Goal: Task Accomplishment & Management: Complete application form

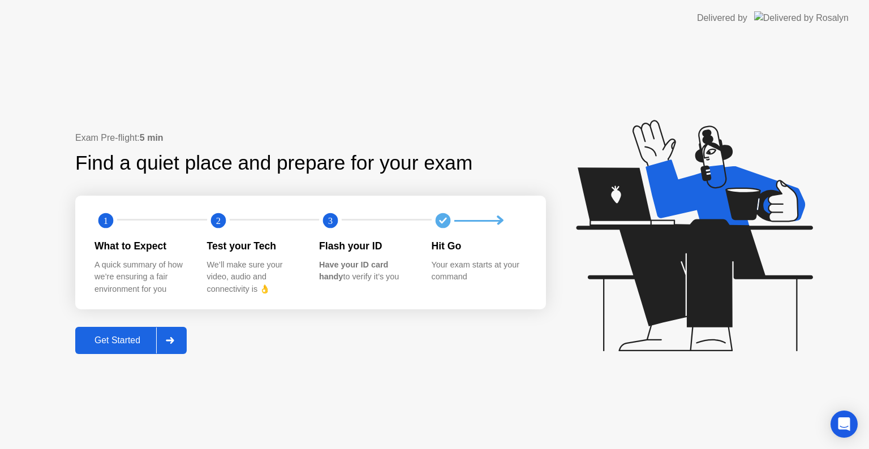
click at [107, 332] on button "Get Started" at bounding box center [130, 340] width 111 height 27
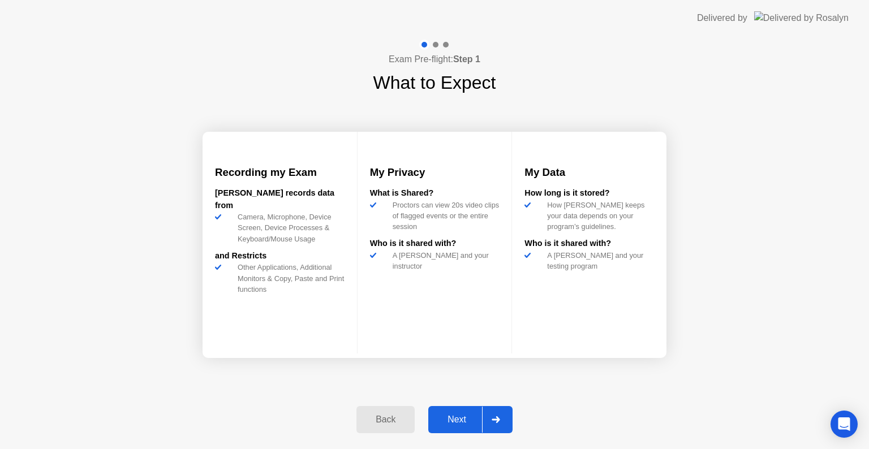
click at [451, 415] on div "Next" at bounding box center [457, 420] width 50 height 10
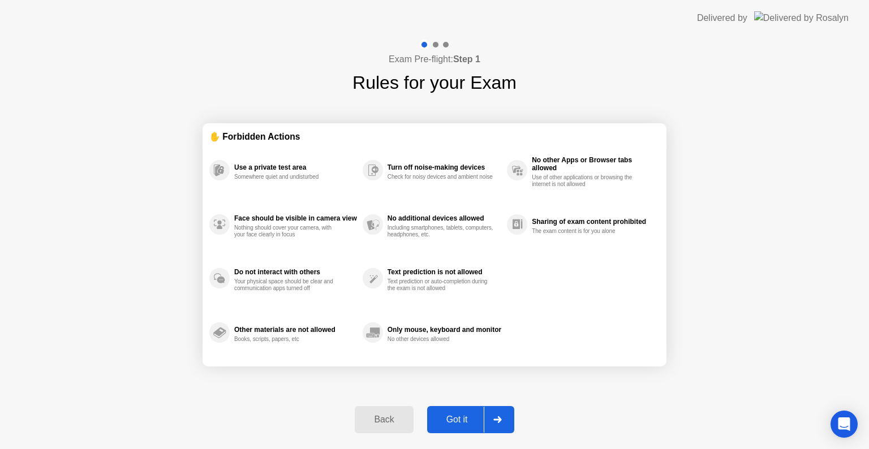
click at [451, 415] on div "Got it" at bounding box center [456, 420] width 53 height 10
select select "**********"
select select "*******"
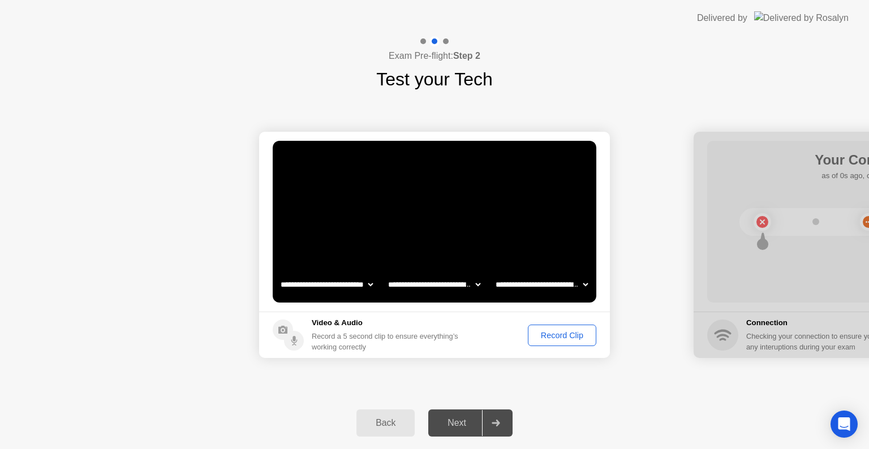
click at [574, 337] on div "Record Clip" at bounding box center [562, 335] width 61 height 9
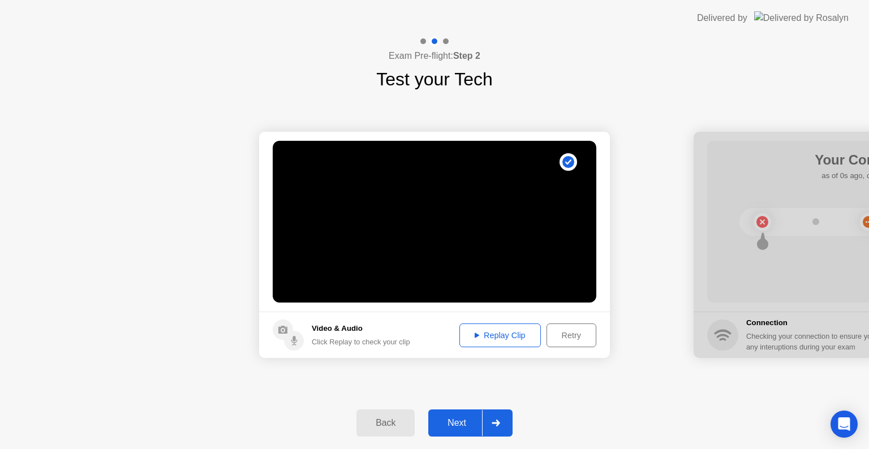
click at [473, 423] on div "Next" at bounding box center [457, 423] width 50 height 10
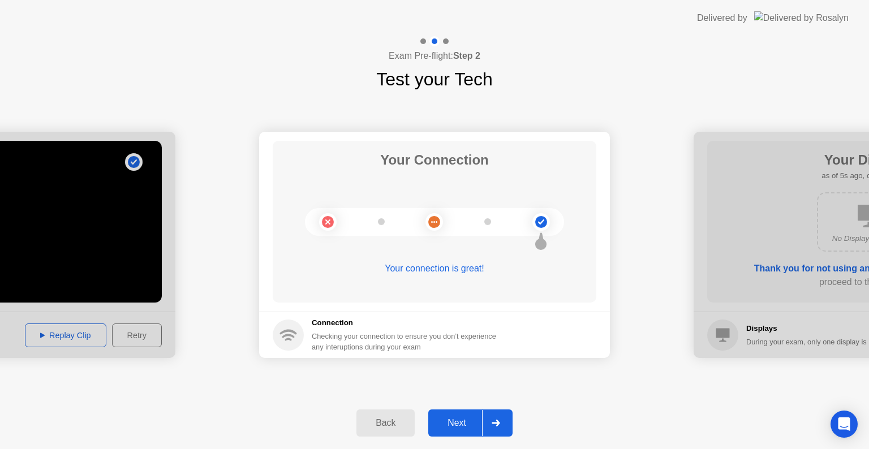
click at [452, 423] on div "Next" at bounding box center [457, 423] width 50 height 10
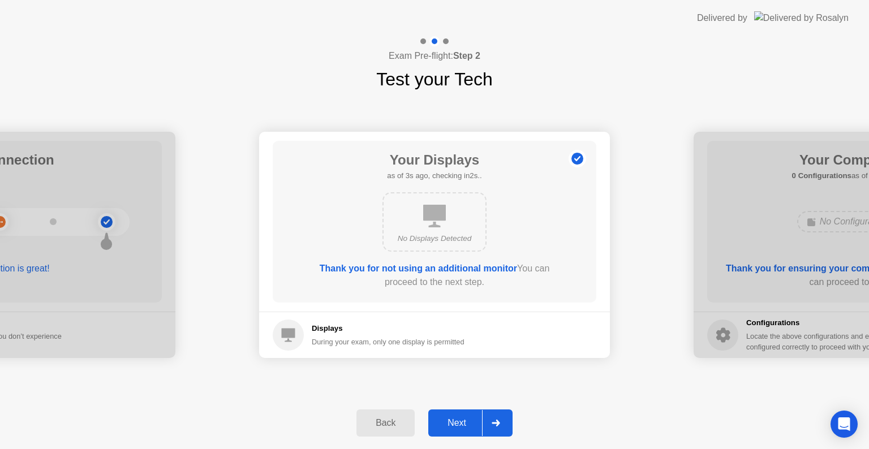
click at [452, 419] on div "Next" at bounding box center [457, 423] width 50 height 10
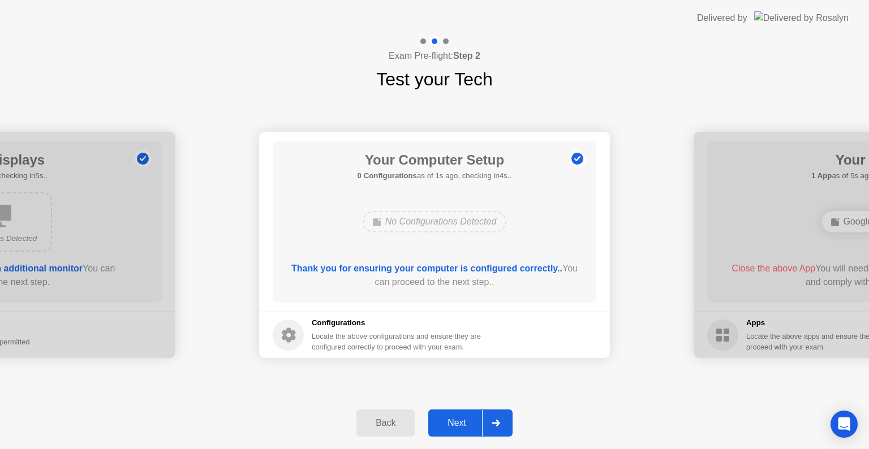
click at [452, 419] on div "Next" at bounding box center [457, 423] width 50 height 10
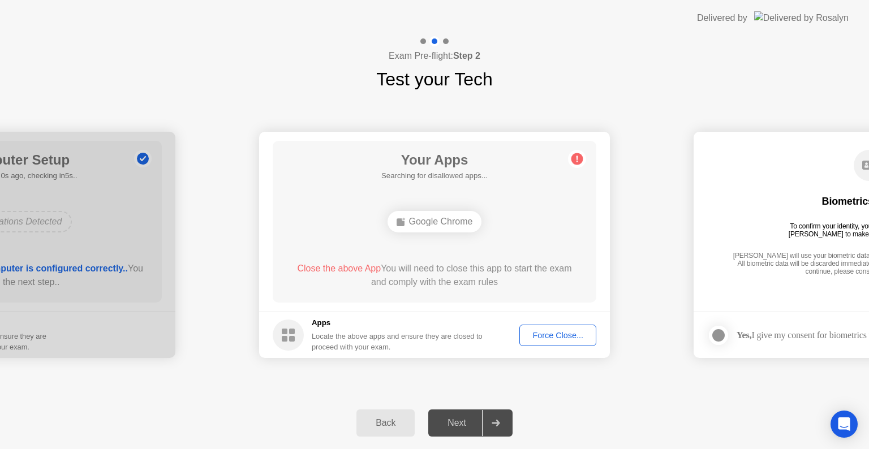
click at [555, 336] on div "Force Close..." at bounding box center [557, 335] width 69 height 9
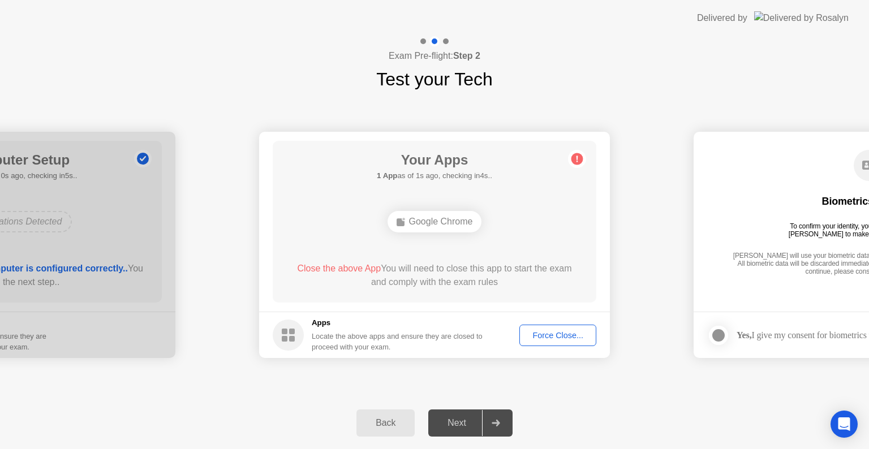
click at [550, 340] on div "Force Close..." at bounding box center [557, 335] width 69 height 9
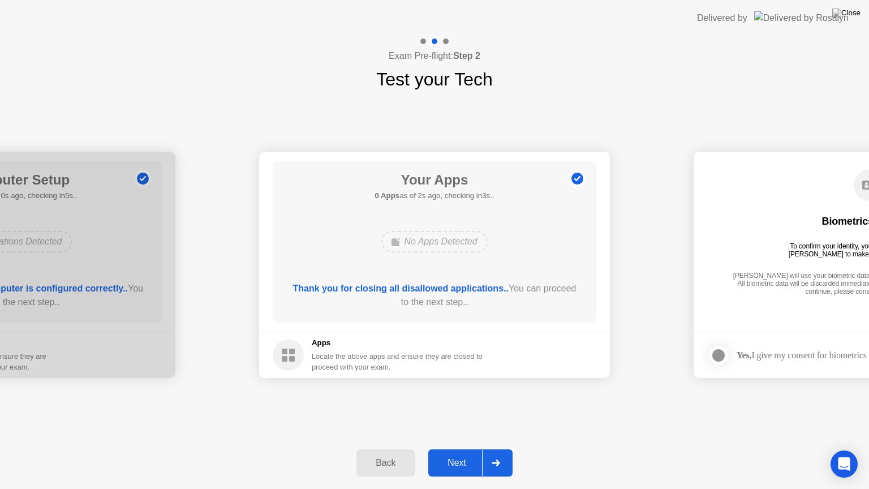
click at [464, 449] on div "Next" at bounding box center [457, 463] width 50 height 10
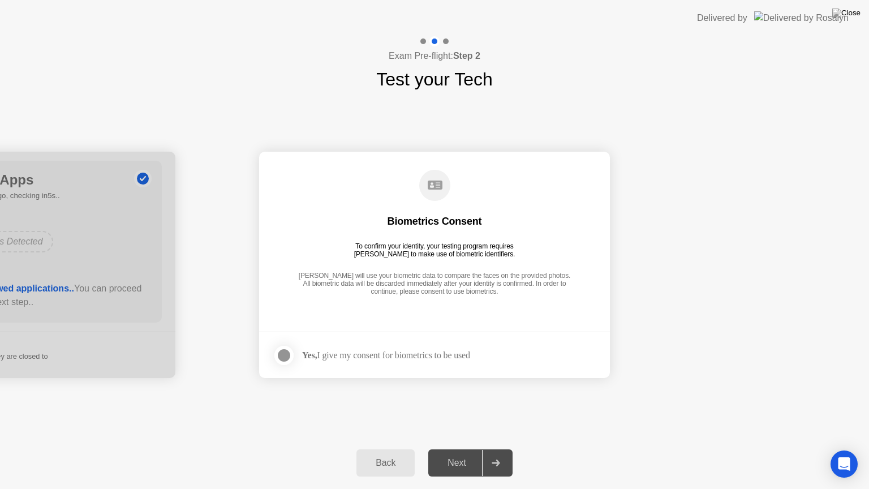
click at [285, 353] on div at bounding box center [284, 355] width 14 height 14
click at [469, 449] on div "Next" at bounding box center [457, 463] width 50 height 10
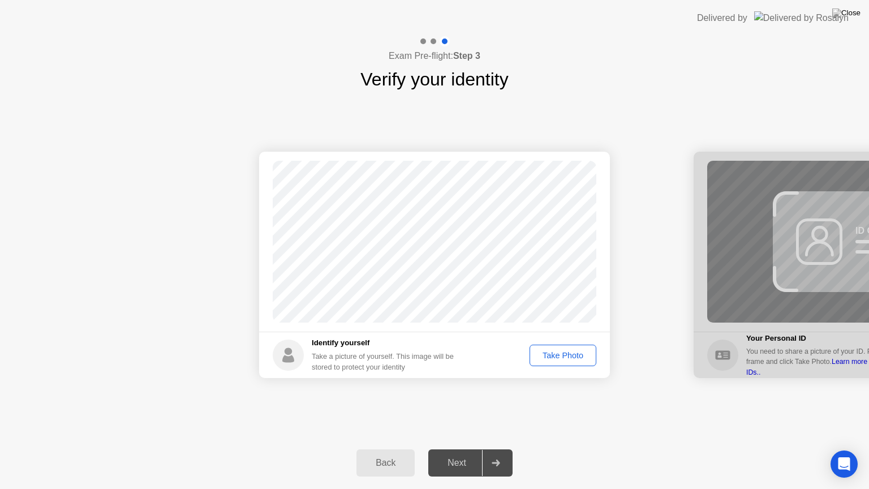
click at [546, 353] on div "Take Photo" at bounding box center [562, 355] width 59 height 9
click at [457, 449] on div "Next" at bounding box center [457, 463] width 50 height 10
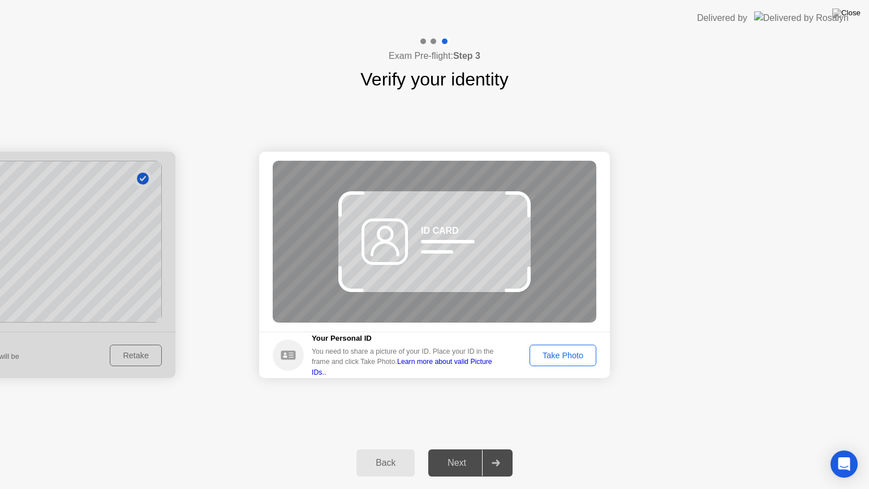
click at [568, 351] on div "Take Photo" at bounding box center [562, 355] width 59 height 9
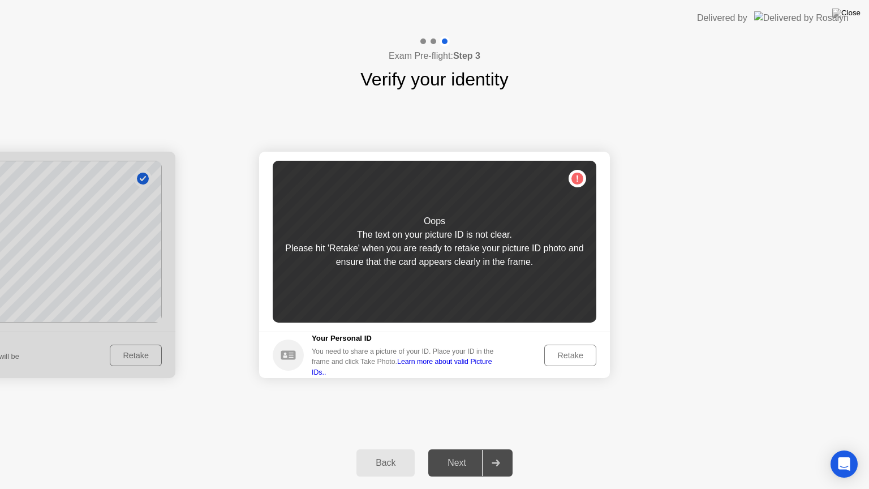
click at [574, 347] on button "Retake" at bounding box center [570, 354] width 52 height 21
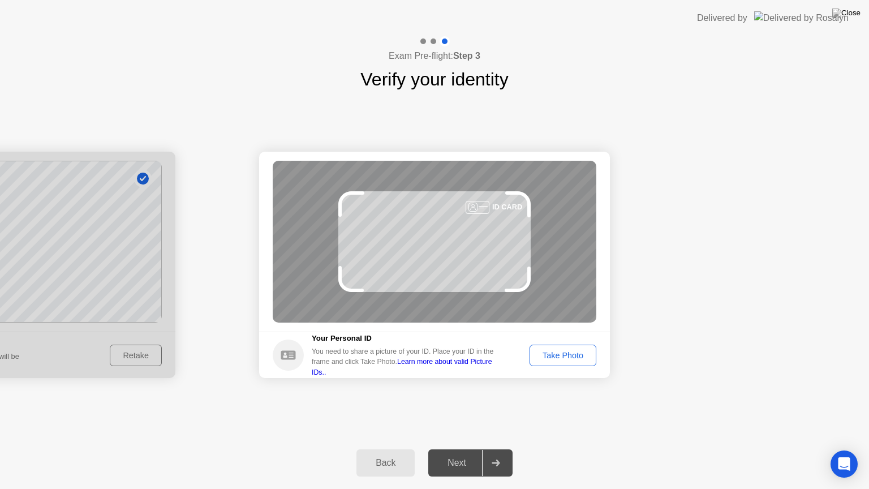
click at [576, 357] on div "Take Photo" at bounding box center [562, 355] width 59 height 9
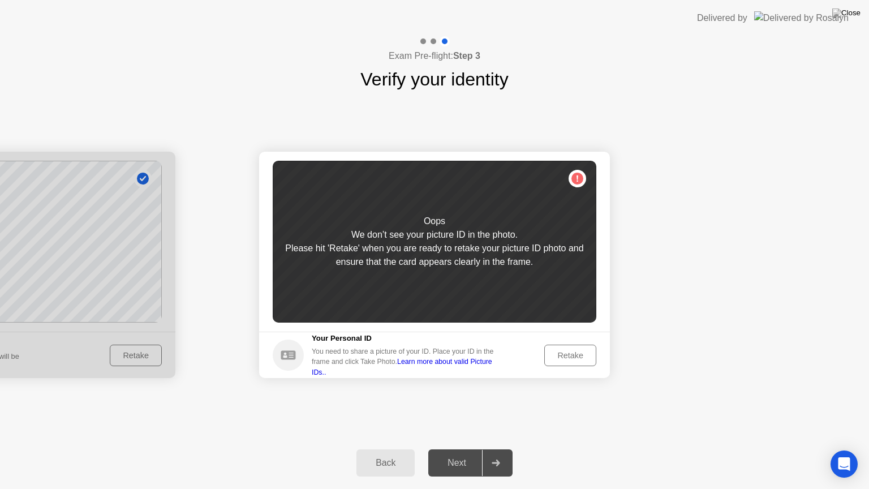
click at [576, 357] on div "Retake" at bounding box center [570, 355] width 44 height 9
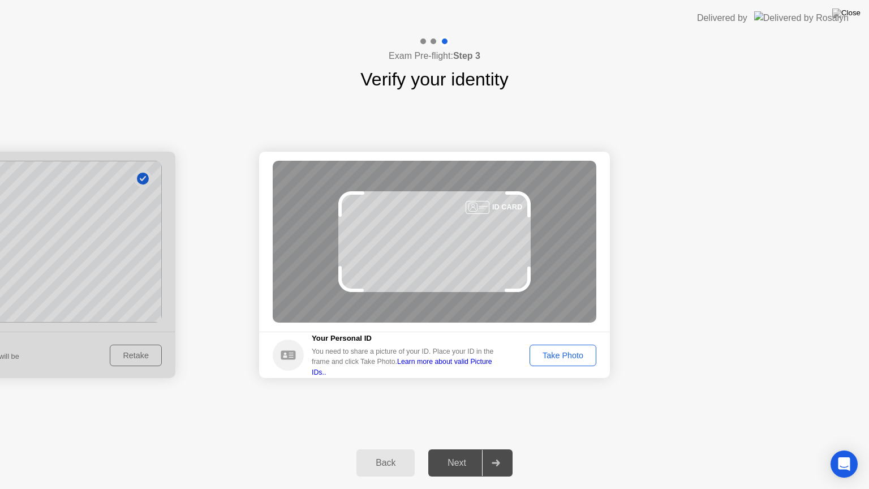
click at [576, 357] on div "Take Photo" at bounding box center [562, 355] width 59 height 9
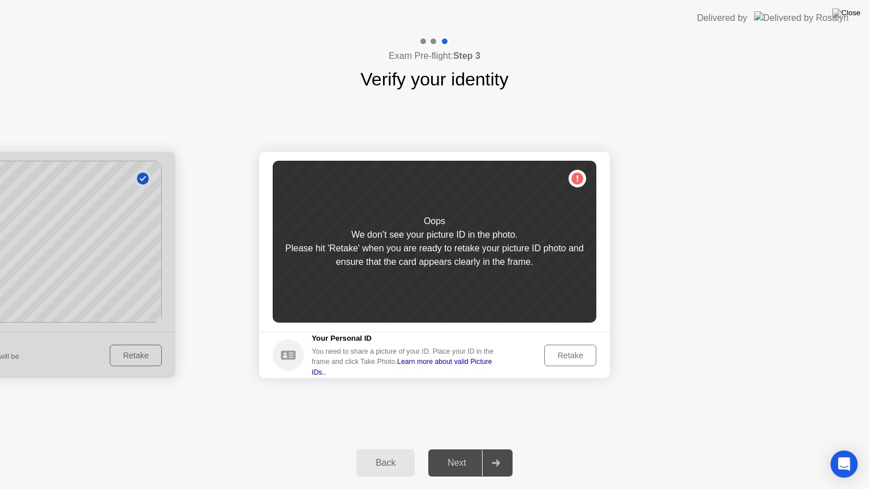
click at [576, 357] on div "Retake" at bounding box center [570, 355] width 44 height 9
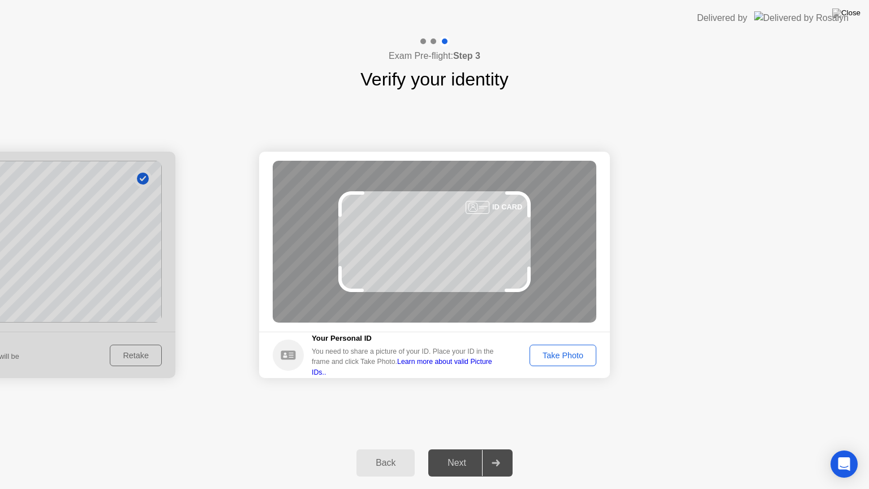
click at [576, 357] on div "Take Photo" at bounding box center [562, 355] width 59 height 9
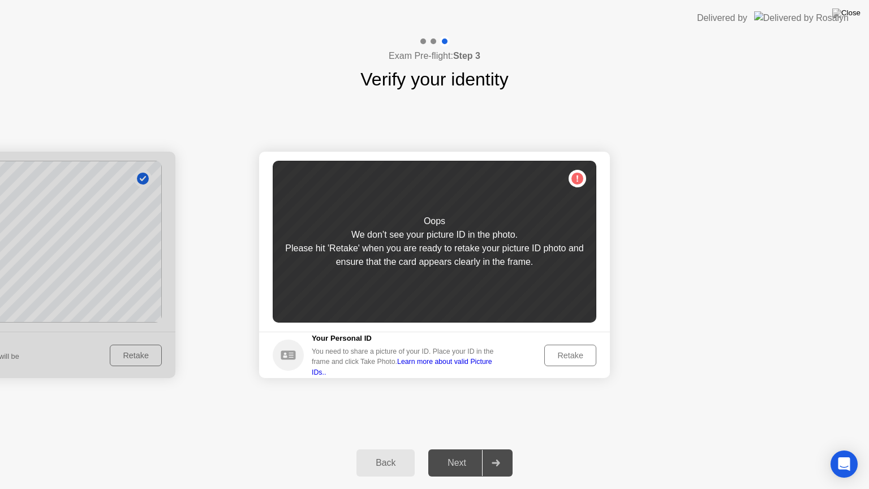
click at [576, 357] on div "Retake" at bounding box center [570, 355] width 44 height 9
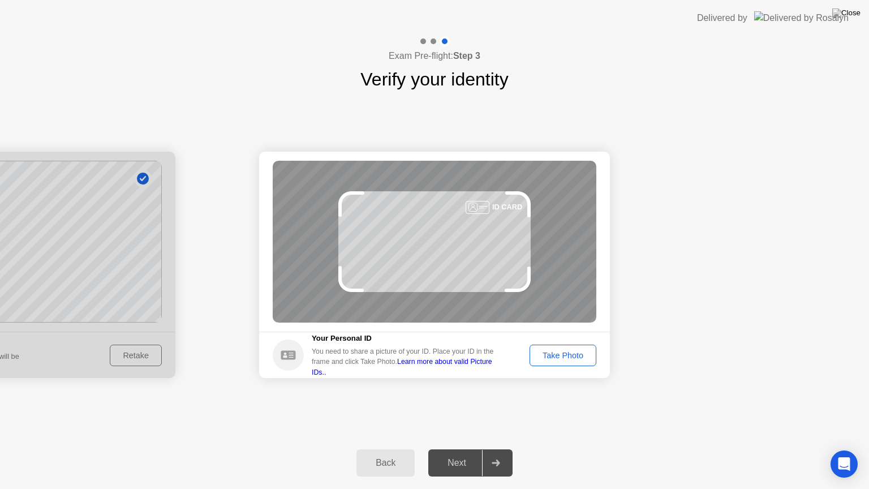
click at [576, 357] on div "Take Photo" at bounding box center [562, 355] width 59 height 9
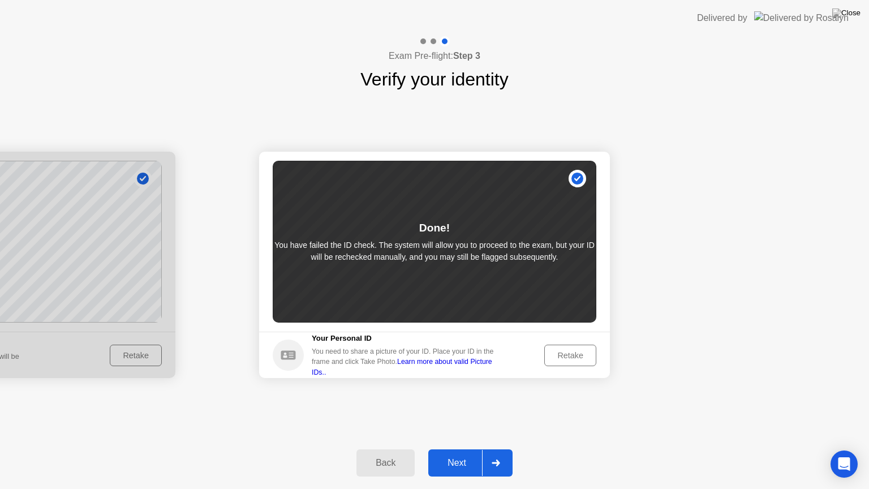
click at [451, 449] on div "Next" at bounding box center [457, 463] width 50 height 10
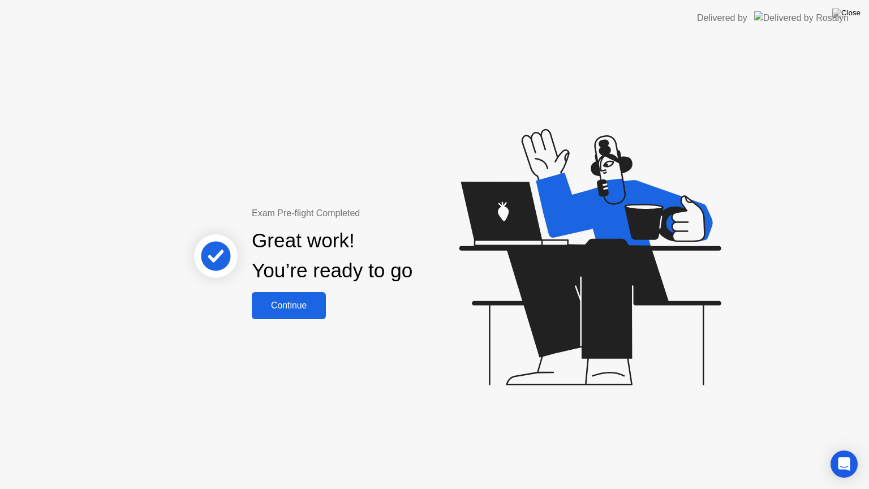
click at [278, 307] on div "Continue" at bounding box center [288, 305] width 67 height 10
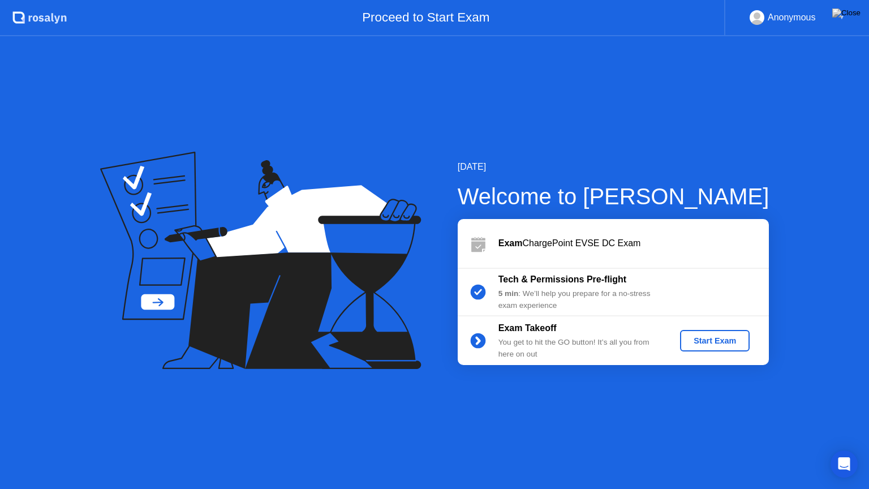
click at [730, 343] on div "Start Exam" at bounding box center [714, 340] width 61 height 9
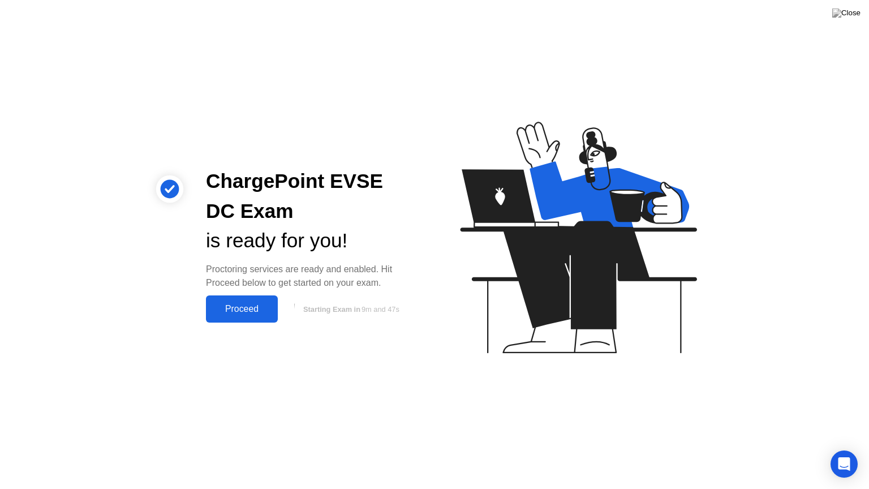
click at [253, 313] on div "Proceed" at bounding box center [241, 309] width 65 height 10
